Goal: Task Accomplishment & Management: Manage account settings

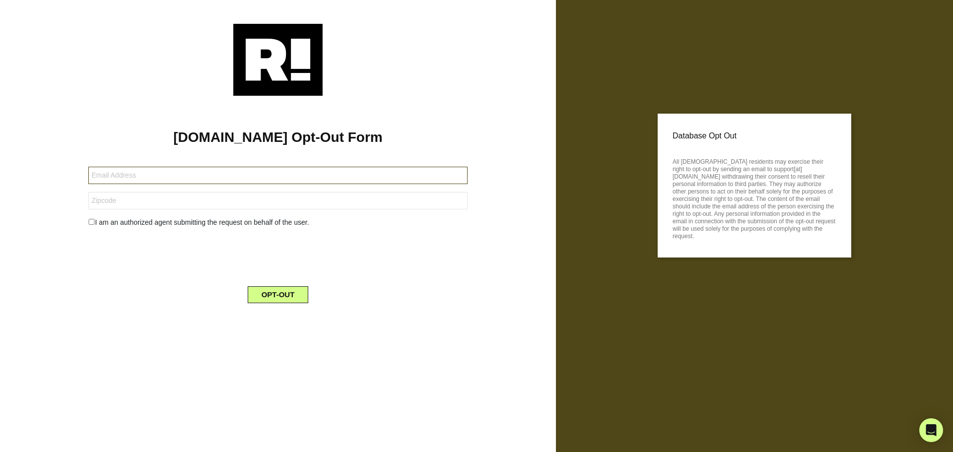
click at [116, 176] on input "text" at bounding box center [277, 175] width 379 height 17
type input "[EMAIL_ADDRESS][DOMAIN_NAME]"
click at [107, 200] on input "text" at bounding box center [277, 200] width 379 height 17
type input "37205"
click at [91, 220] on input "checkbox" at bounding box center [91, 222] width 6 height 6
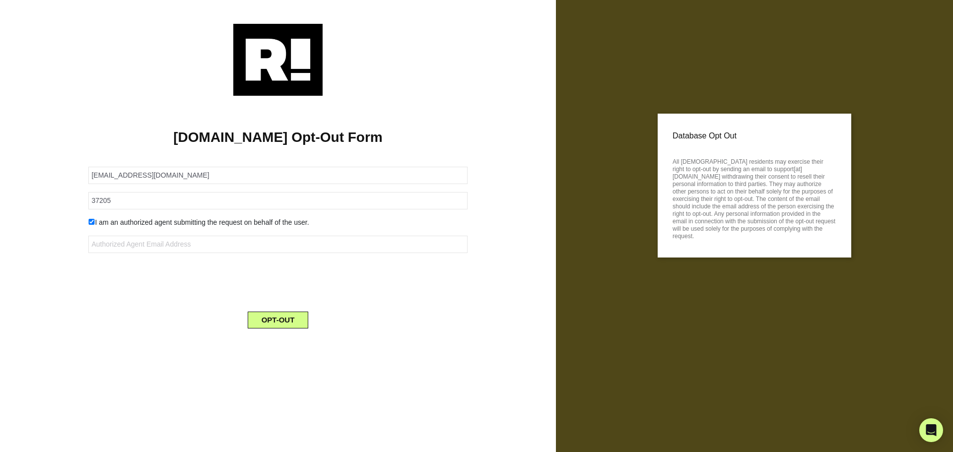
click at [88, 220] on input "checkbox" at bounding box center [91, 222] width 6 height 6
checkbox input "false"
click at [285, 290] on button "OPT-OUT" at bounding box center [278, 294] width 61 height 17
